Goal: Task Accomplishment & Management: Complete application form

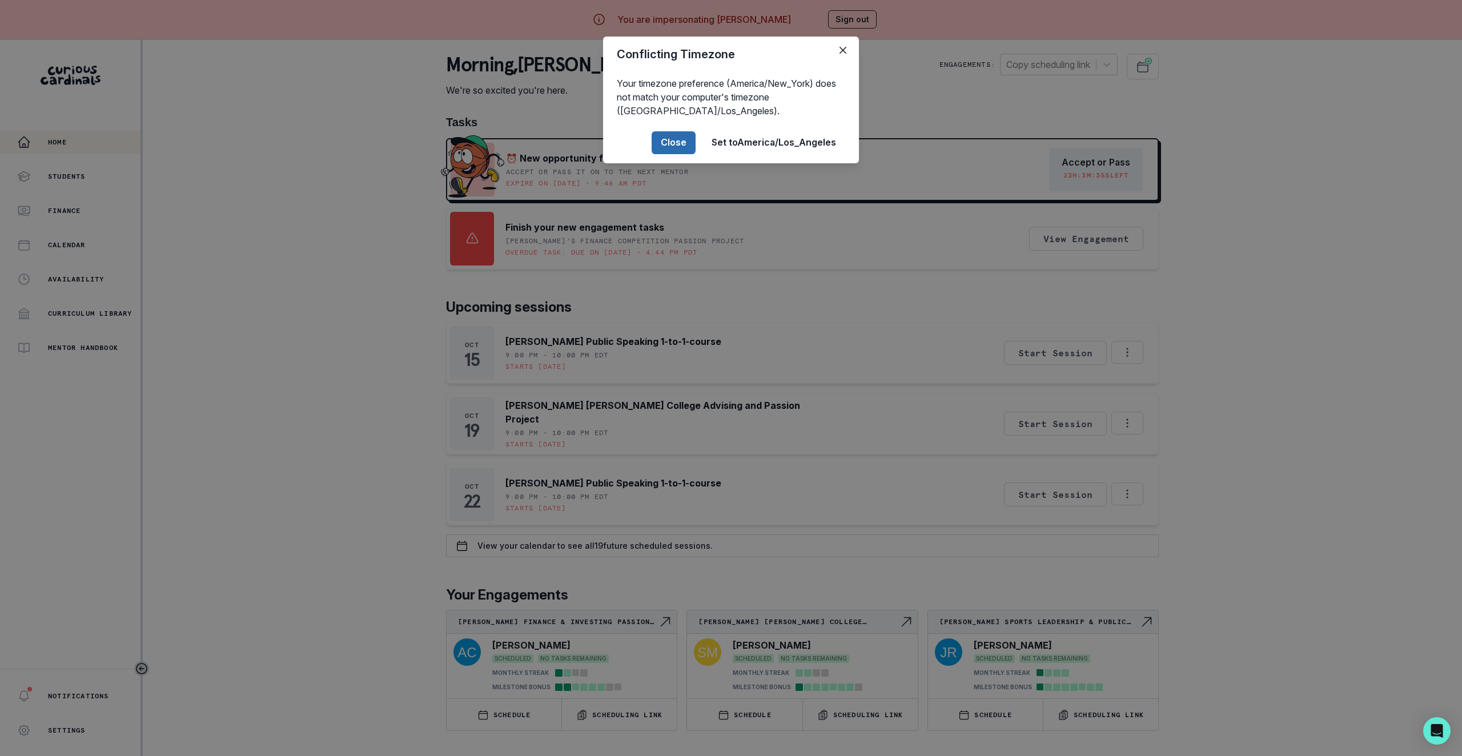
click at [669, 153] on button "Close" at bounding box center [673, 142] width 44 height 23
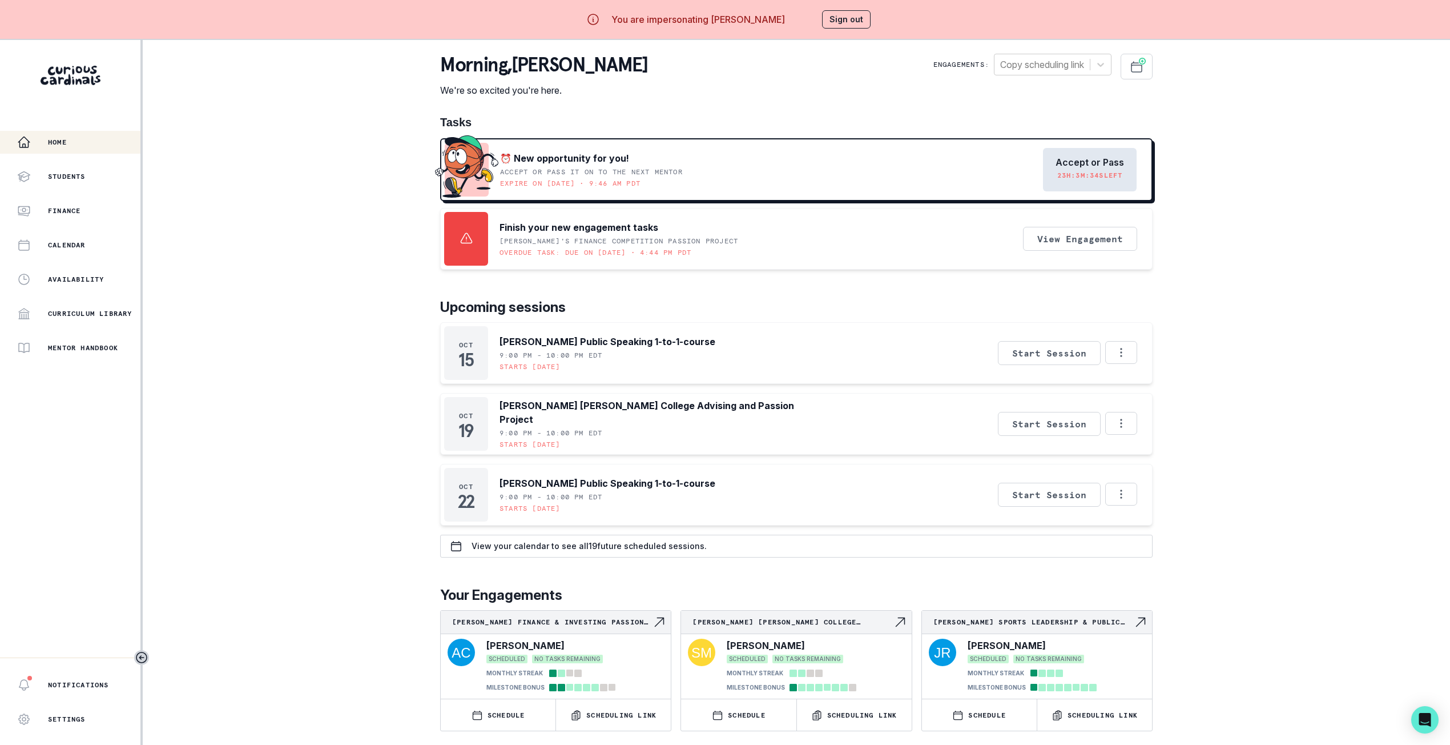
click at [1097, 158] on p "Accept or Pass" at bounding box center [1090, 162] width 69 height 11
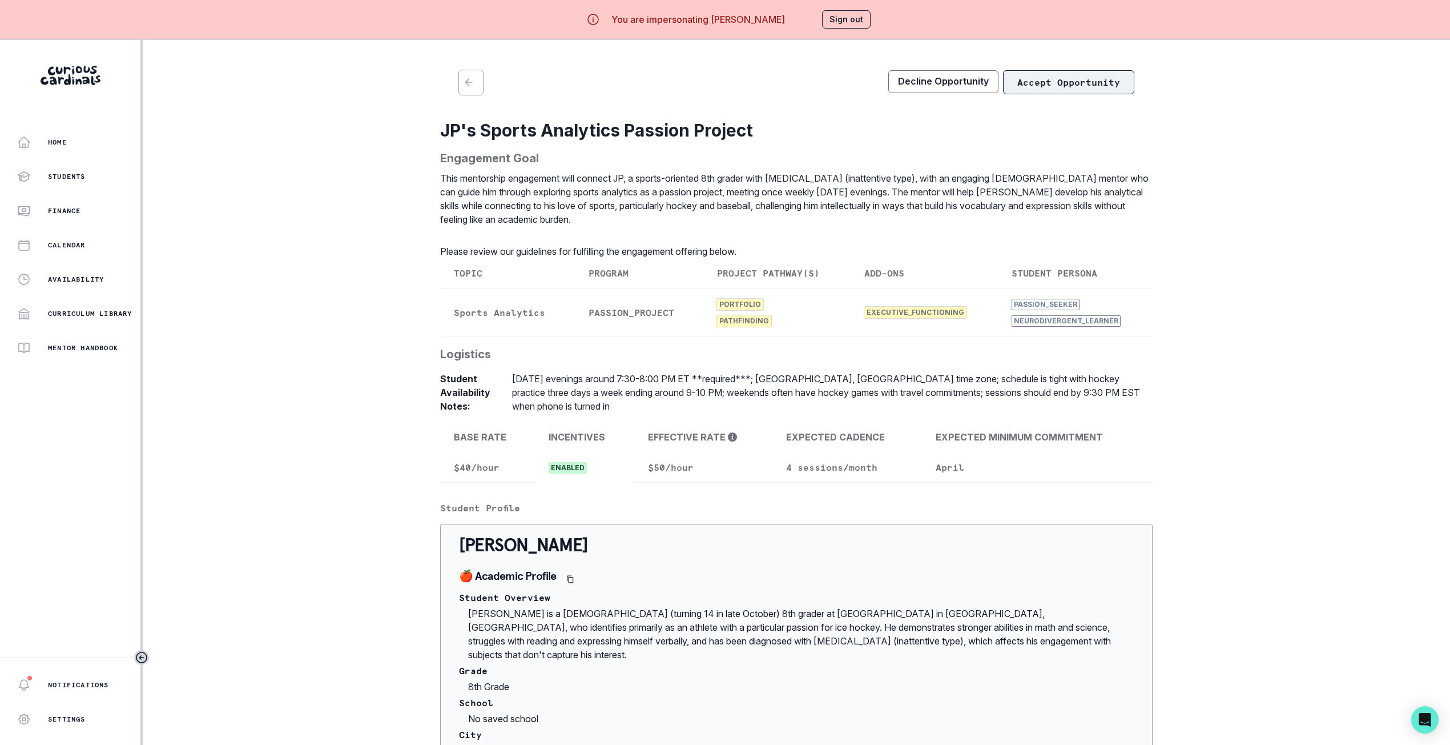
click at [1067, 82] on button "Accept Opportunity" at bounding box center [1068, 82] width 131 height 24
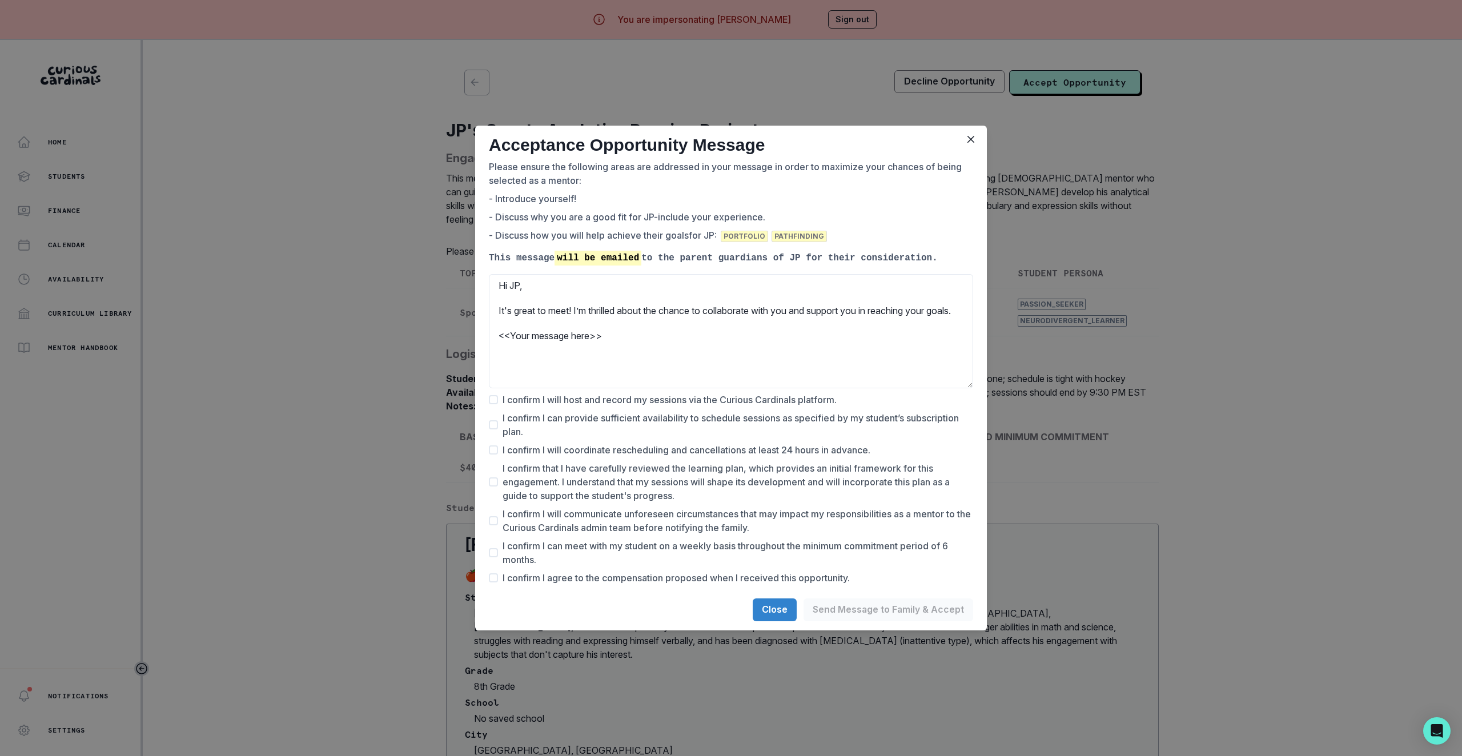
click at [1152, 212] on div "Acceptance Opportunity Message Please ensure the following areas are addressed …" at bounding box center [731, 378] width 1462 height 756
click at [968, 143] on button "Close" at bounding box center [971, 139] width 18 height 18
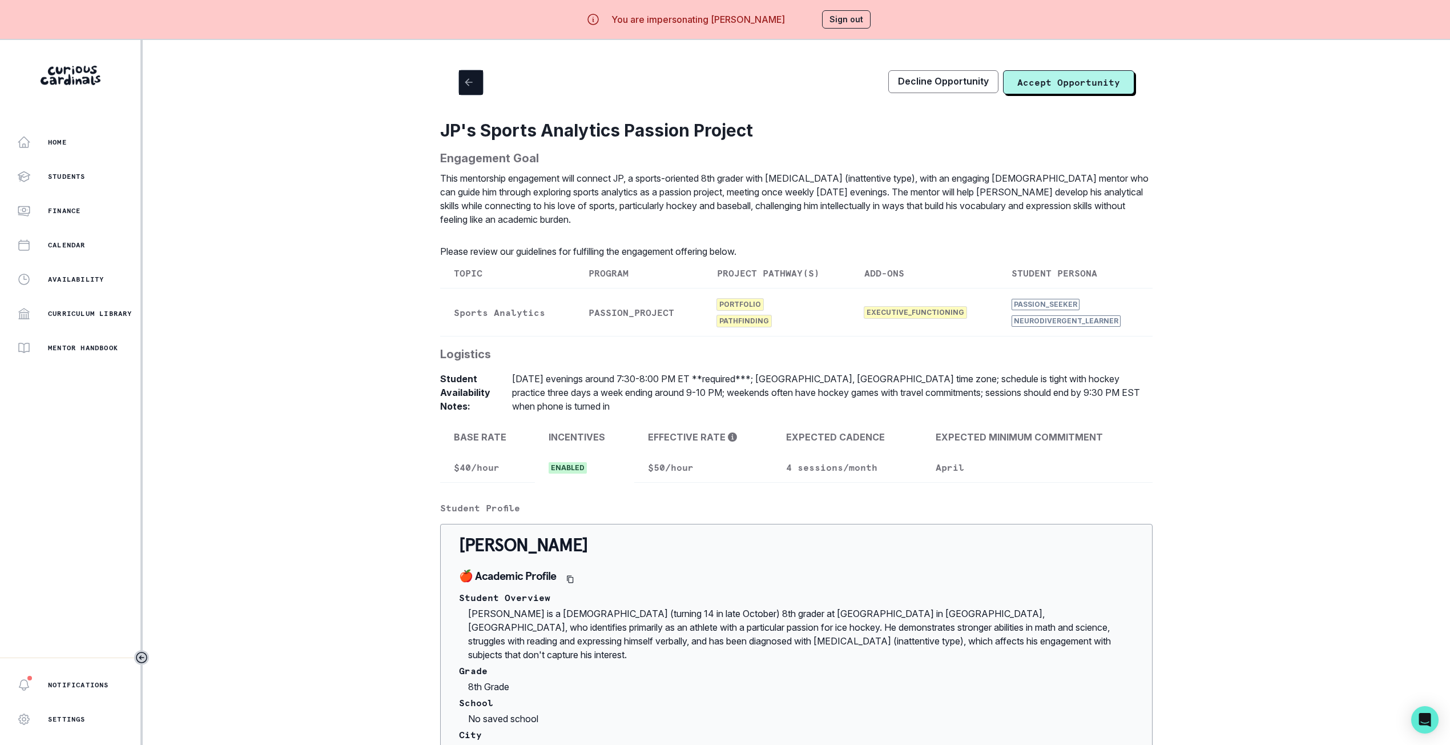
click at [472, 84] on icon "button" at bounding box center [468, 81] width 7 height 7
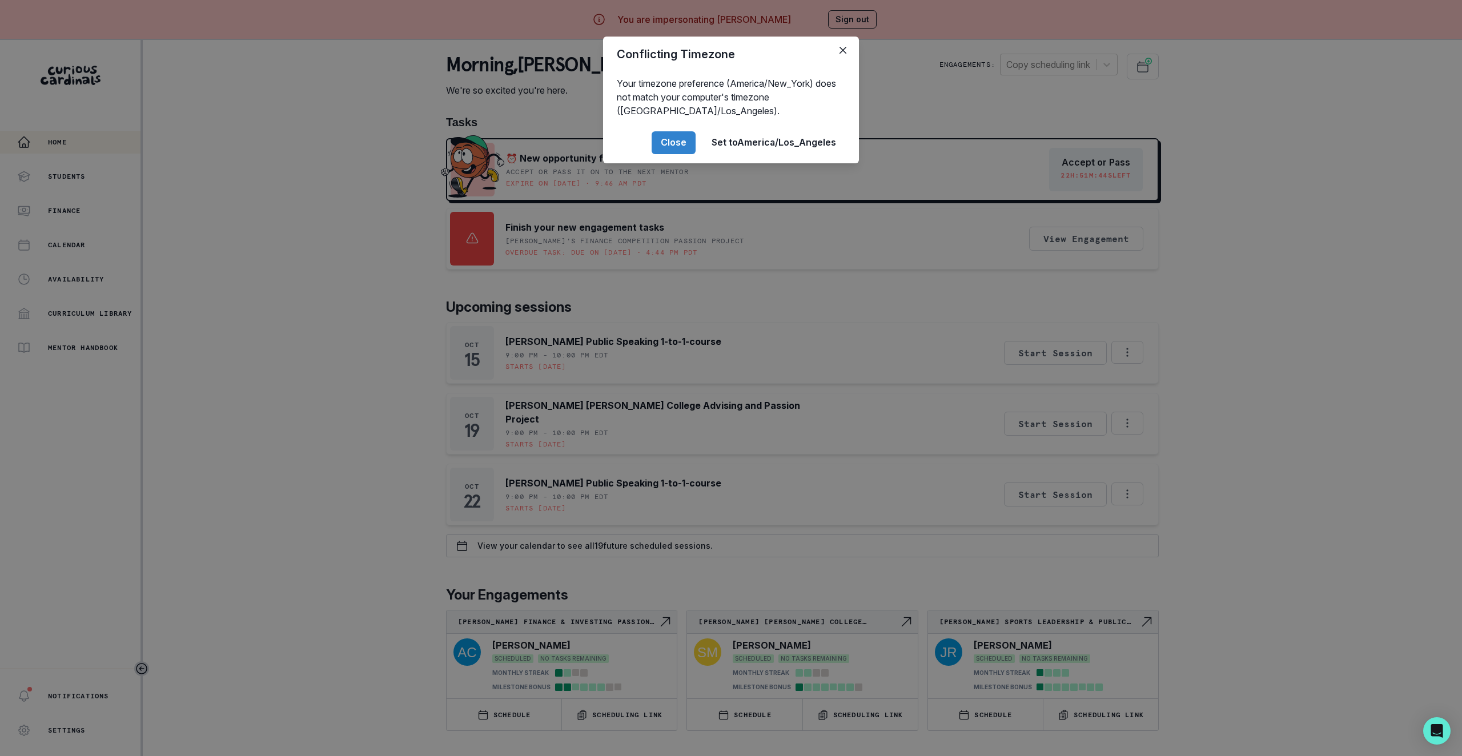
click at [840, 64] on header "Conflicting Timezone" at bounding box center [731, 54] width 256 height 35
click at [844, 53] on icon "Close" at bounding box center [842, 50] width 7 height 7
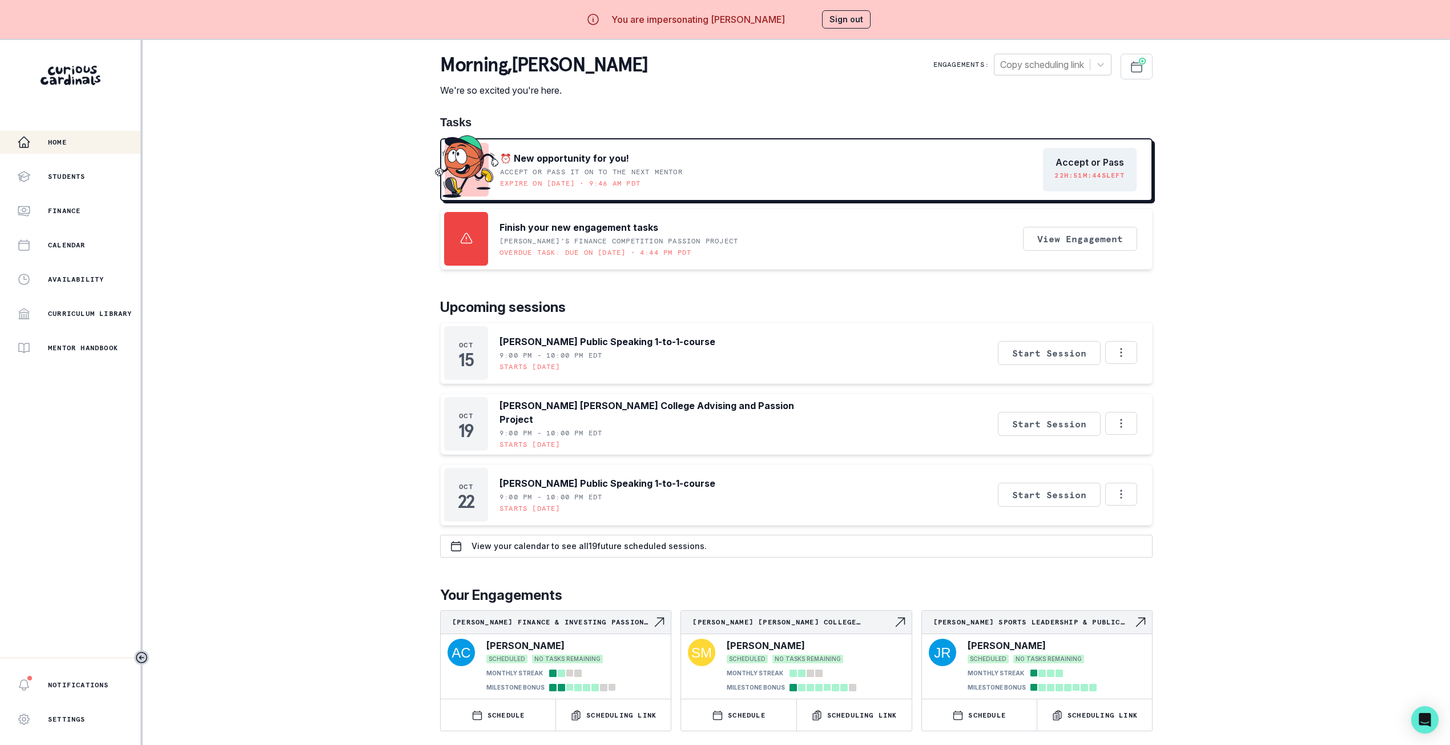
click at [849, 22] on button "Sign out" at bounding box center [846, 19] width 49 height 18
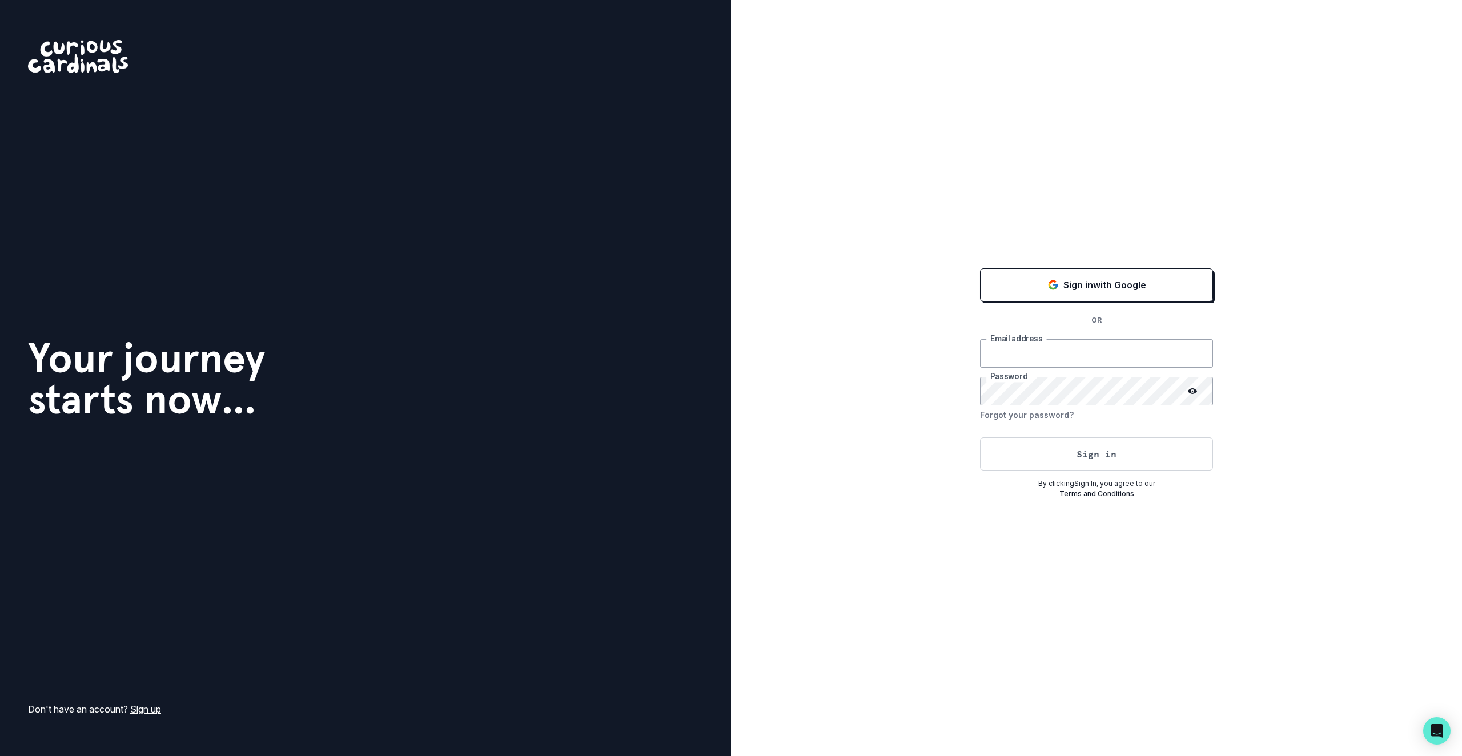
type input "[PERSON_NAME][EMAIL_ADDRESS][DOMAIN_NAME]"
click at [1012, 456] on button "Sign in" at bounding box center [1096, 453] width 233 height 33
